Goal: Transaction & Acquisition: Purchase product/service

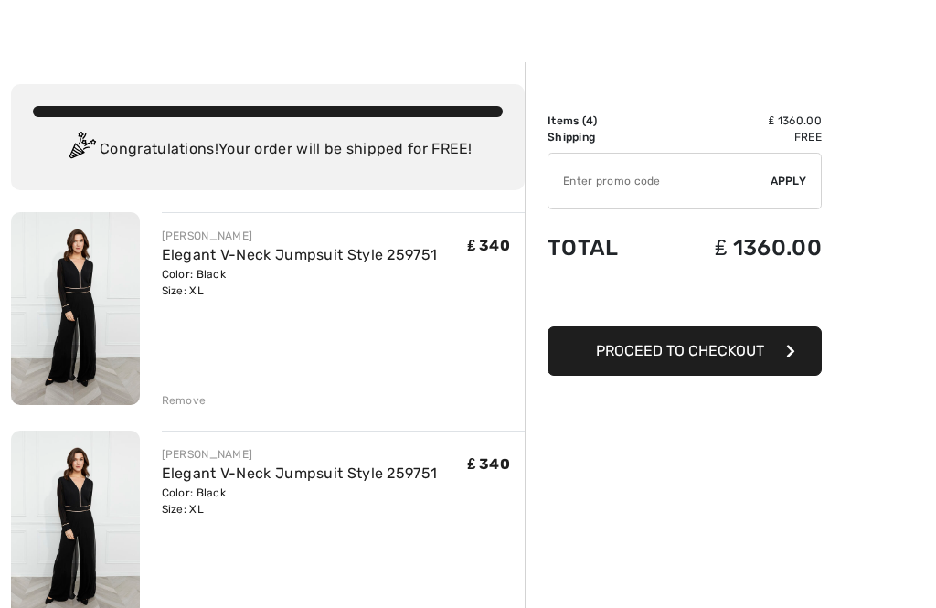
click at [185, 397] on div "Remove" at bounding box center [184, 401] width 45 height 16
click at [194, 399] on div "Remove" at bounding box center [184, 400] width 45 height 16
click at [193, 399] on div "Remove" at bounding box center [184, 400] width 45 height 16
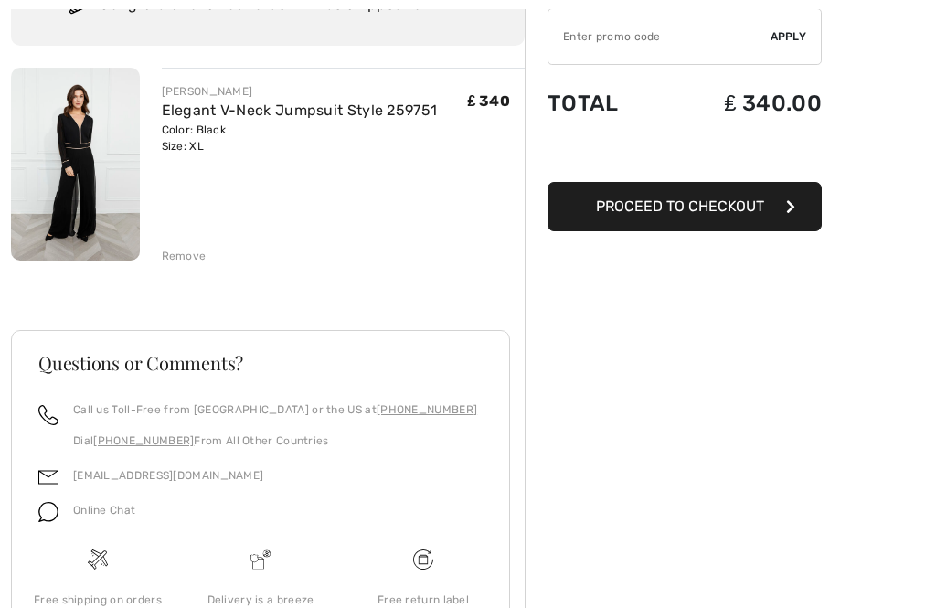
scroll to position [171, 0]
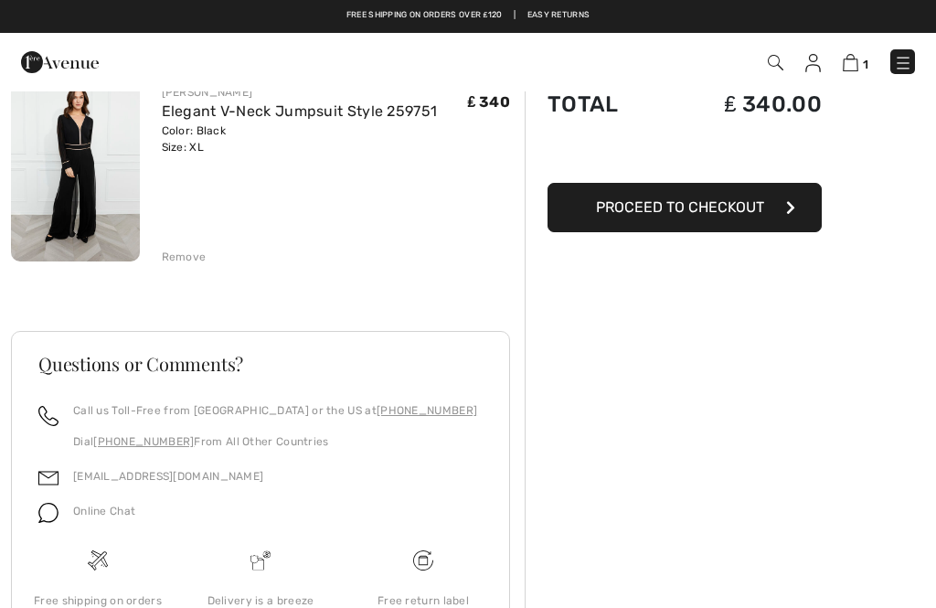
click at [778, 207] on button "Proceed to Checkout" at bounding box center [684, 207] width 274 height 49
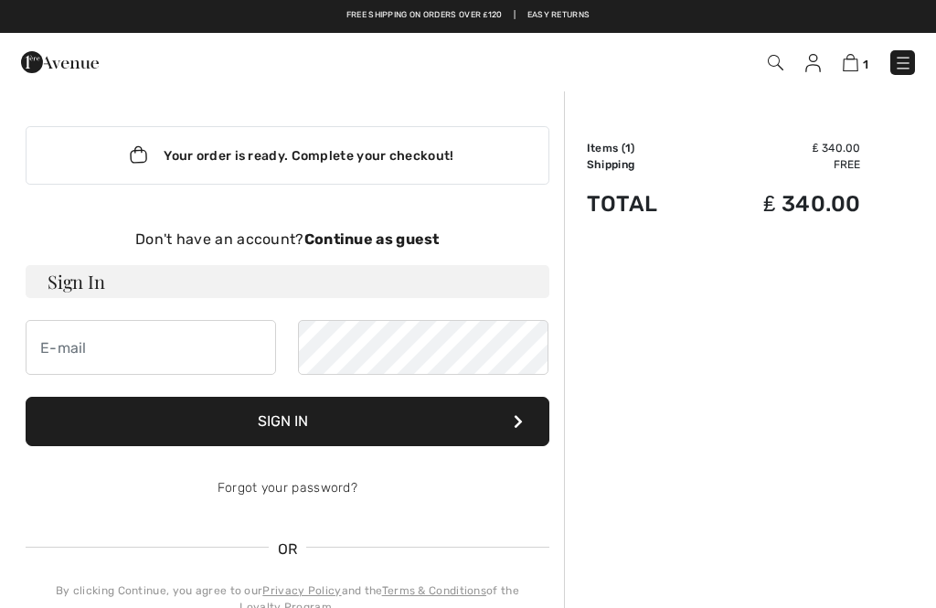
click at [856, 61] on img at bounding box center [850, 62] width 16 height 17
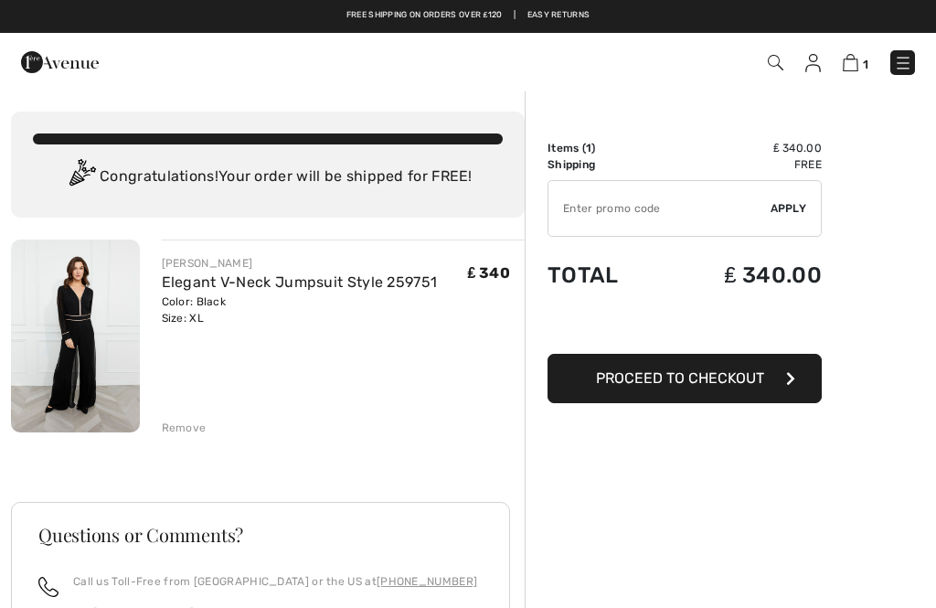
click at [191, 428] on div "Remove" at bounding box center [184, 427] width 45 height 16
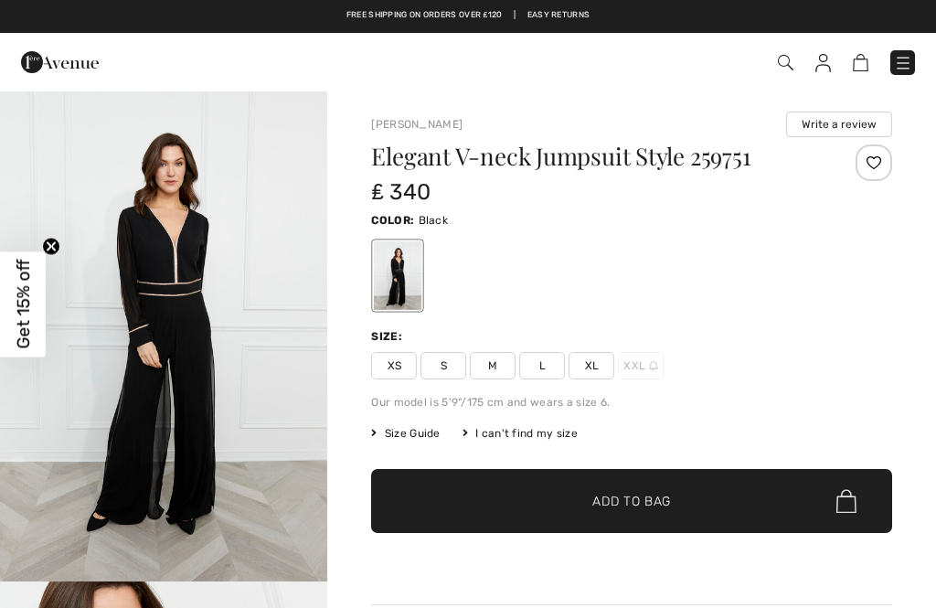
checkbox input "true"
